Goal: Browse casually

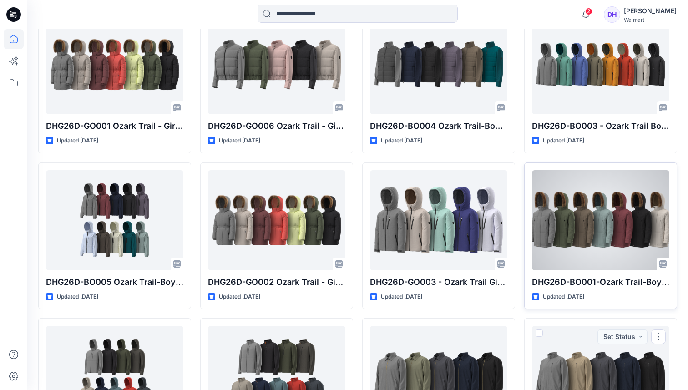
scroll to position [437, 0]
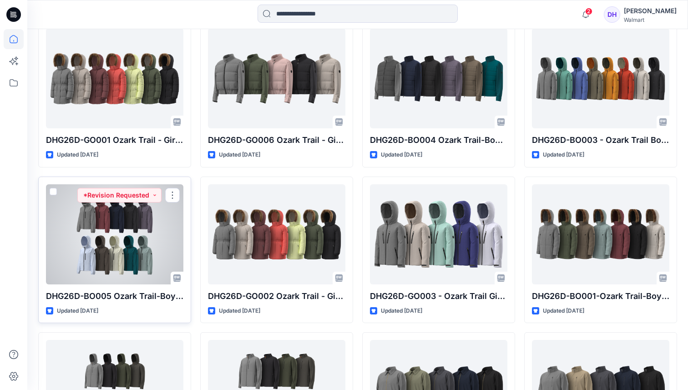
click at [114, 254] on div at bounding box center [114, 234] width 137 height 100
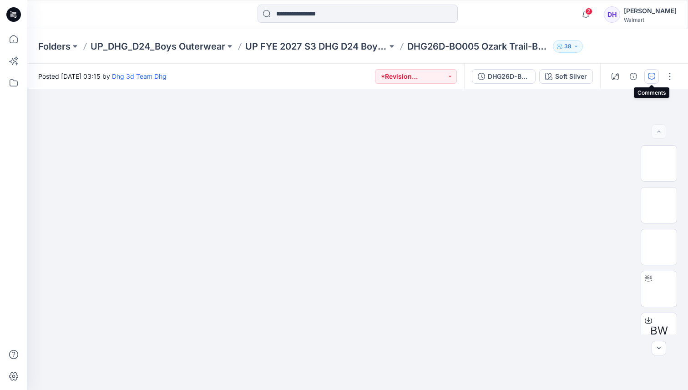
click at [653, 77] on icon "button" at bounding box center [651, 76] width 7 height 7
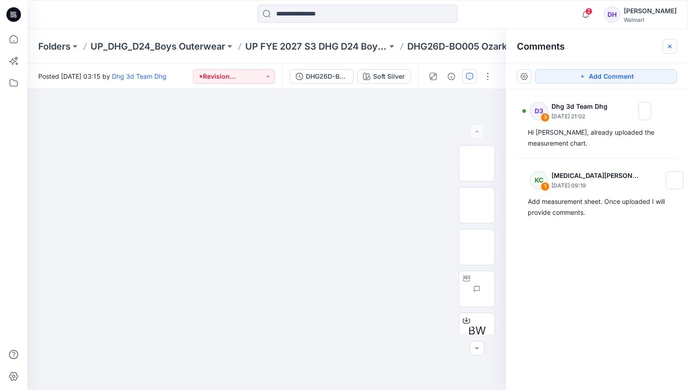
click at [668, 45] on icon "button" at bounding box center [670, 46] width 4 height 4
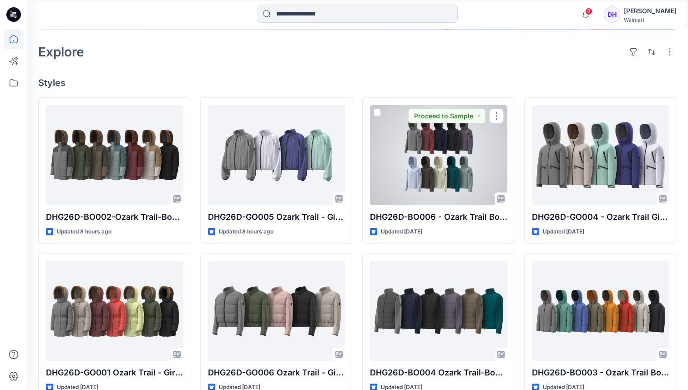
scroll to position [211, 0]
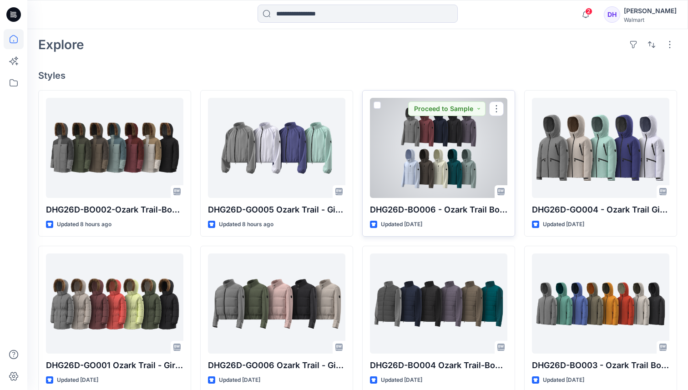
click at [441, 162] on div at bounding box center [438, 148] width 137 height 100
